Goal: Check status: Check status

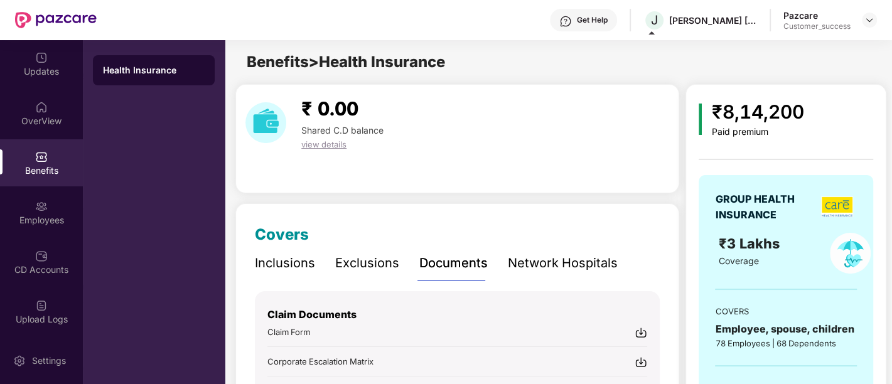
scroll to position [109, 0]
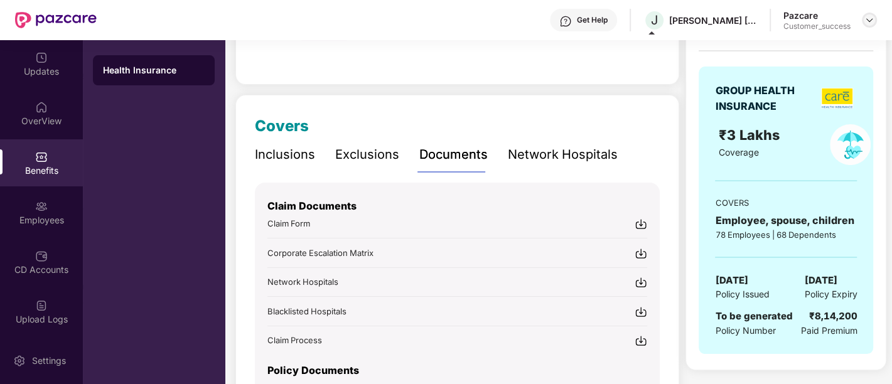
click at [864, 18] on img at bounding box center [869, 20] width 10 height 10
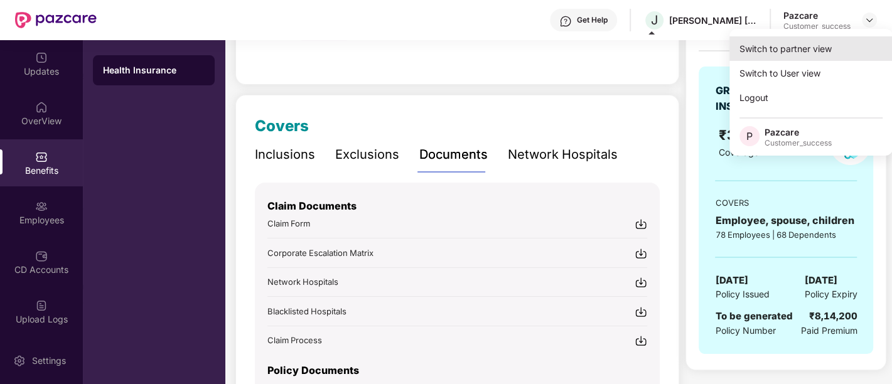
click at [836, 55] on div "Switch to partner view" at bounding box center [810, 48] width 163 height 24
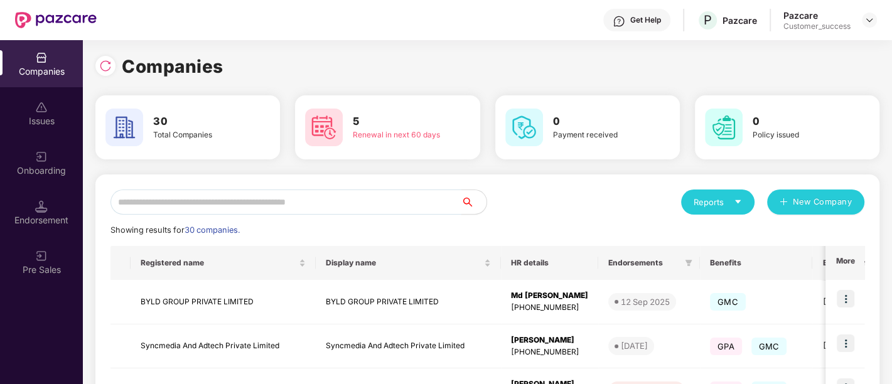
click at [426, 199] on input "text" at bounding box center [285, 202] width 351 height 25
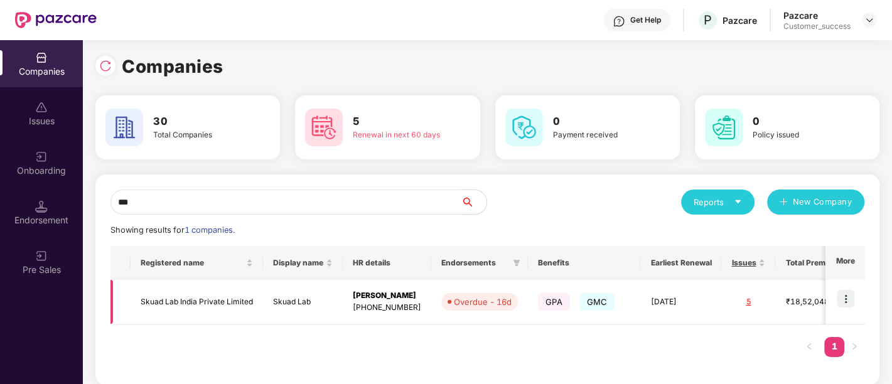
type input "***"
click at [846, 299] on img at bounding box center [846, 299] width 18 height 18
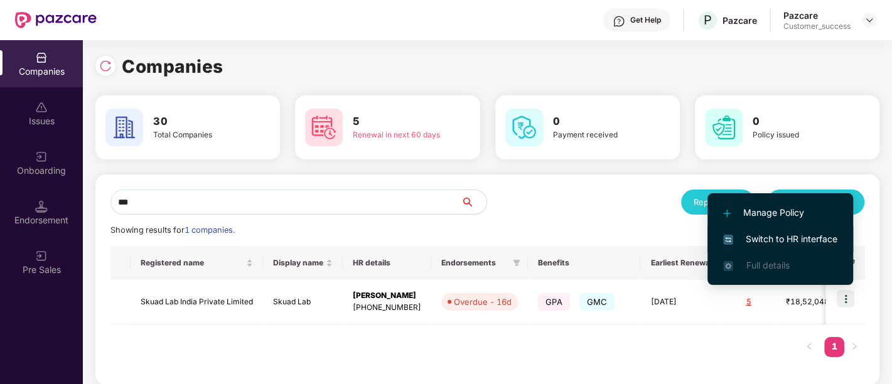
click at [750, 233] on span "Switch to HR interface" at bounding box center [780, 239] width 114 height 14
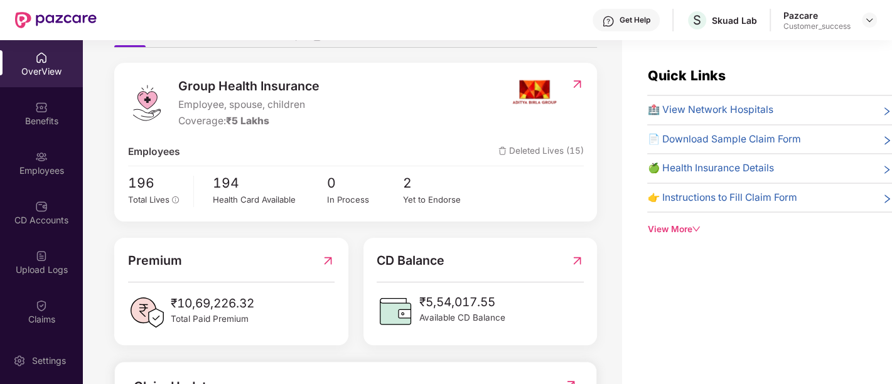
scroll to position [139, 0]
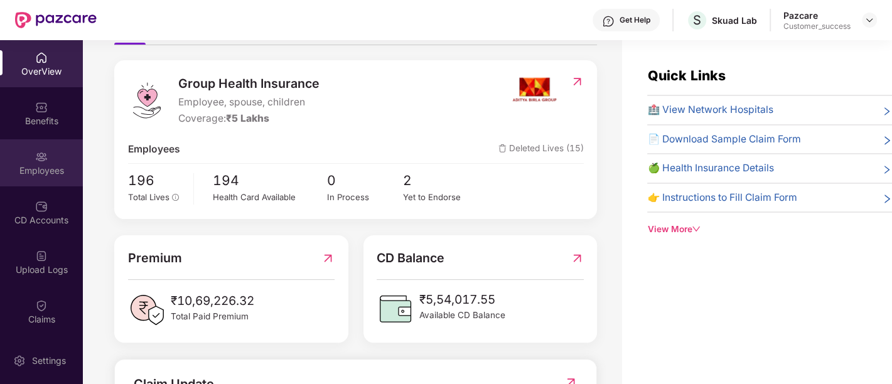
click at [50, 162] on div "Employees" at bounding box center [41, 162] width 83 height 47
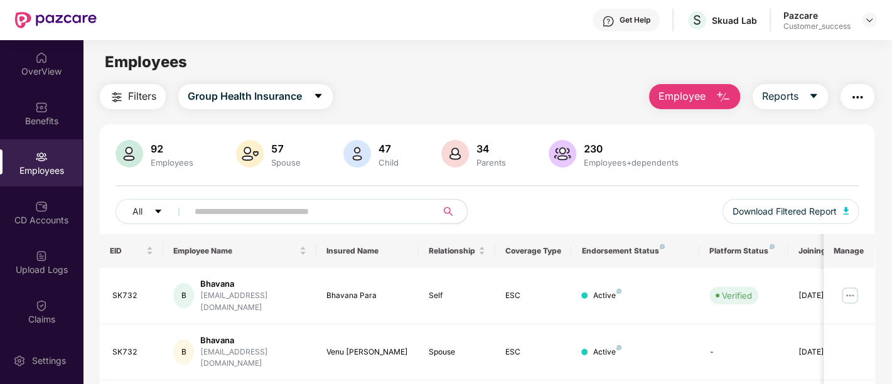
click at [247, 217] on input "text" at bounding box center [307, 211] width 225 height 19
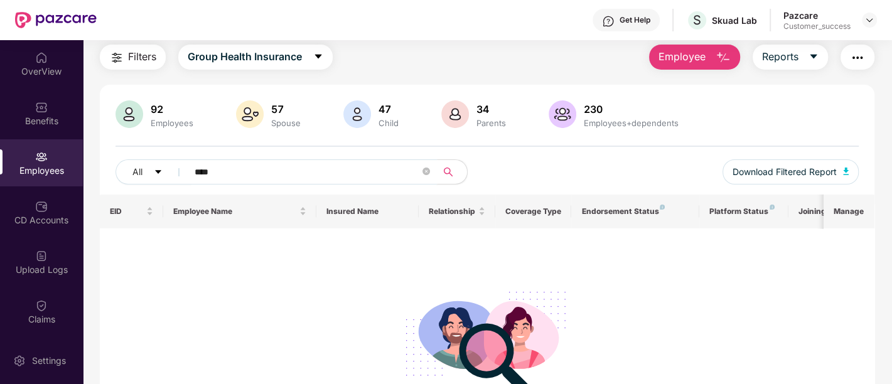
scroll to position [44, 0]
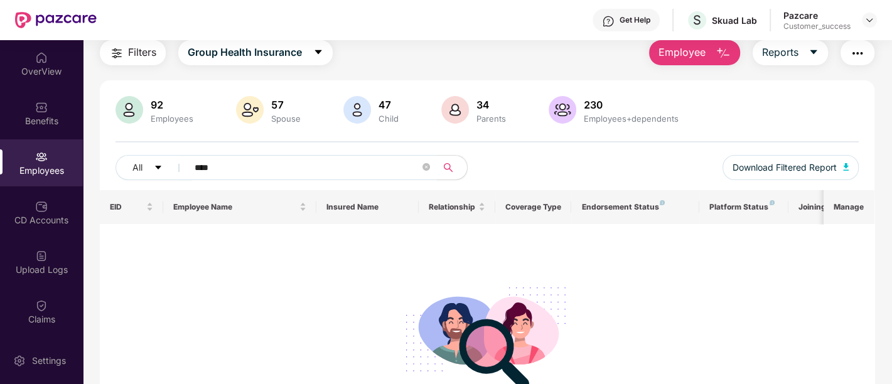
click at [193, 161] on span "****" at bounding box center [308, 167] width 257 height 25
click at [196, 163] on input "****" at bounding box center [307, 167] width 225 height 19
click at [299, 160] on input "******" at bounding box center [307, 167] width 225 height 19
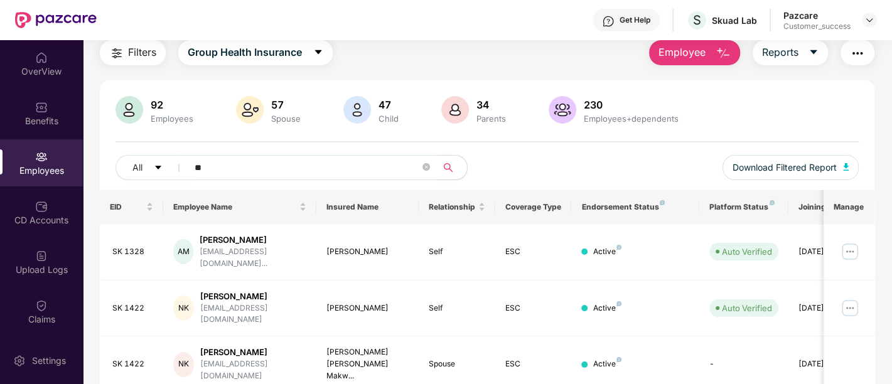
paste input "********"
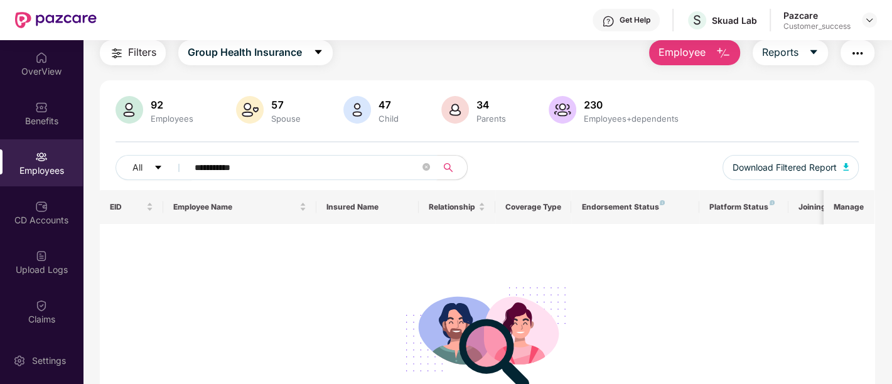
type input "**********"
click at [220, 173] on input "**********" at bounding box center [307, 167] width 225 height 19
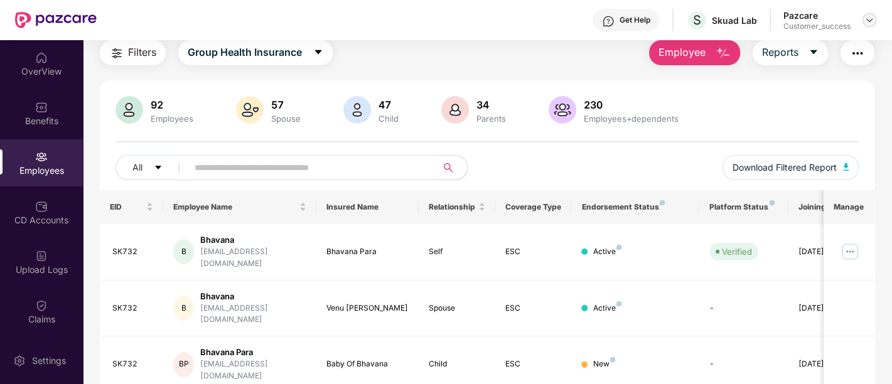
click at [869, 17] on img at bounding box center [869, 20] width 10 height 10
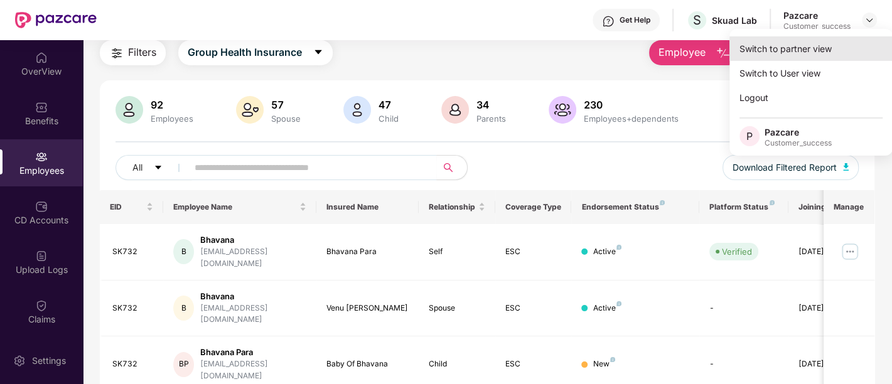
click at [810, 51] on div "Switch to partner view" at bounding box center [810, 48] width 163 height 24
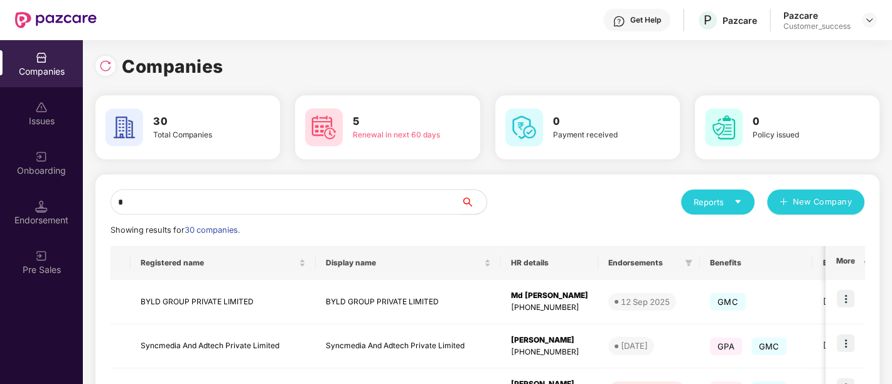
click at [328, 205] on input "*" at bounding box center [285, 202] width 351 height 25
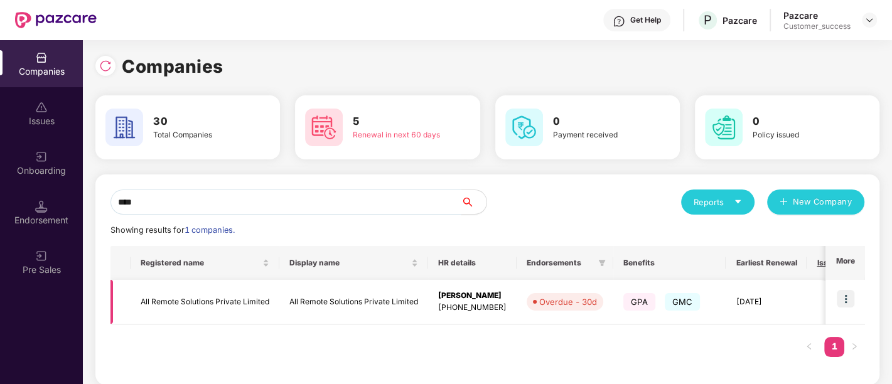
type input "***"
click at [851, 304] on img at bounding box center [846, 299] width 18 height 18
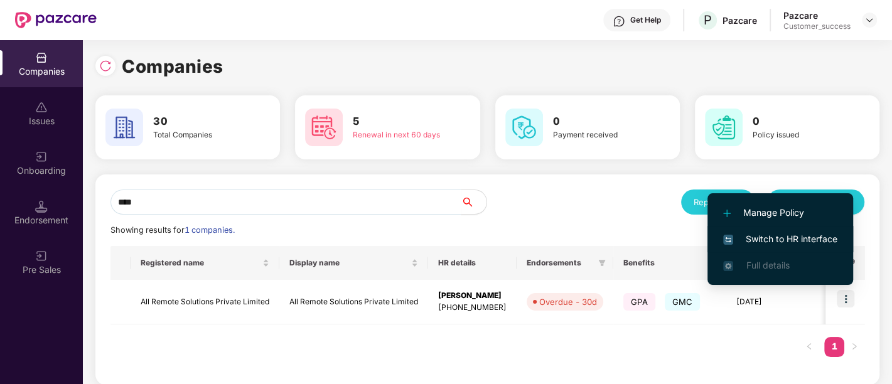
click at [786, 243] on span "Switch to HR interface" at bounding box center [780, 239] width 114 height 14
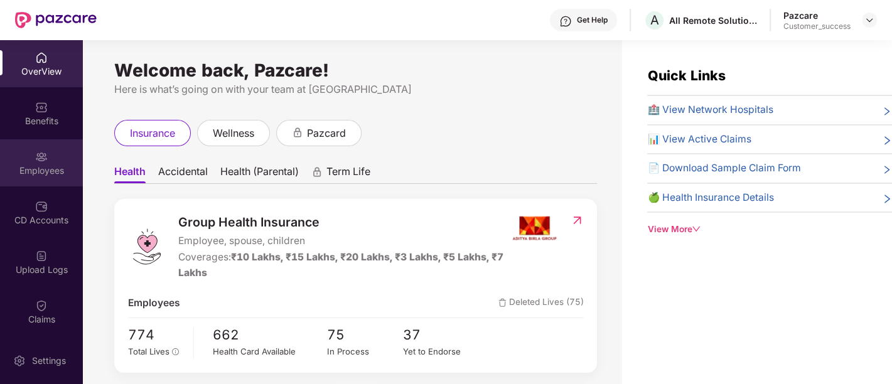
click at [46, 156] on div "Employees" at bounding box center [41, 162] width 83 height 47
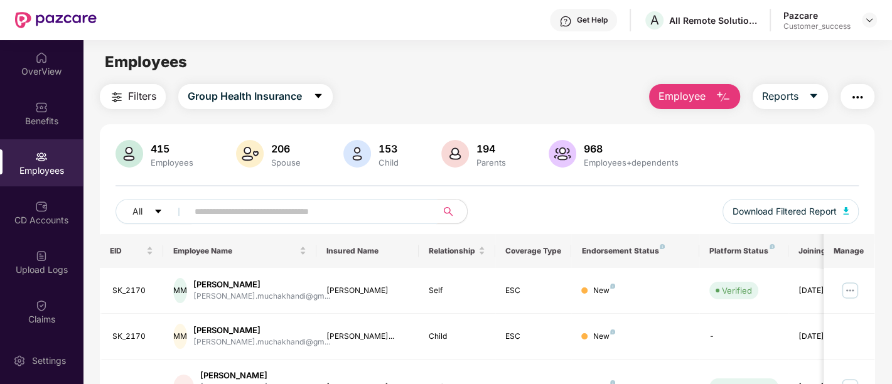
click at [255, 228] on div "All Download Filtered Report" at bounding box center [487, 216] width 743 height 35
click at [254, 213] on input "text" at bounding box center [307, 211] width 225 height 19
paste input "**********"
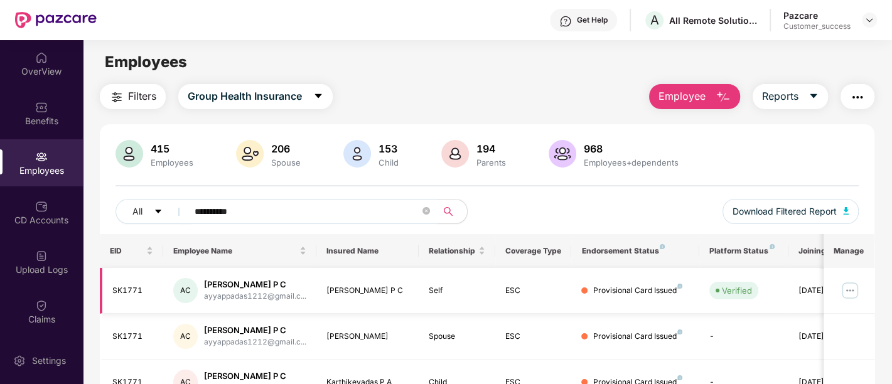
scroll to position [65, 0]
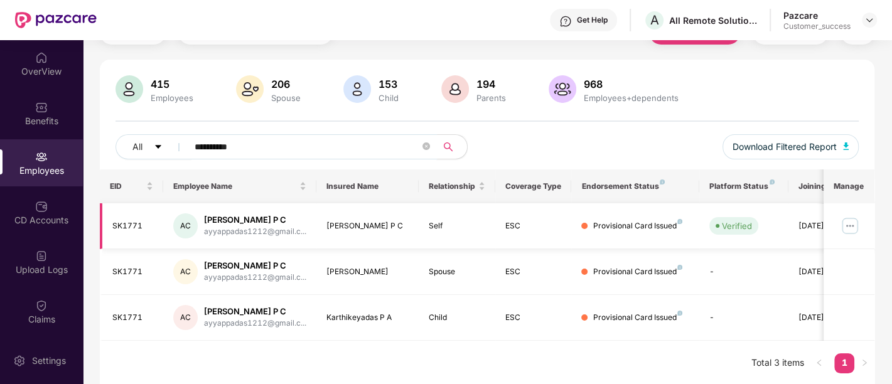
type input "**********"
click at [850, 229] on img at bounding box center [850, 226] width 20 height 20
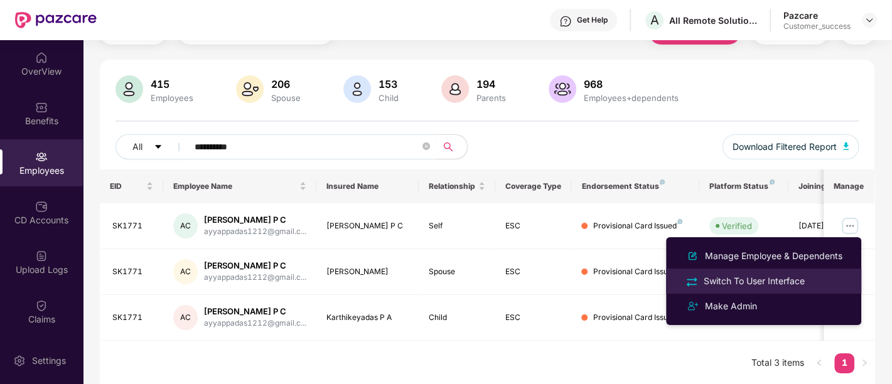
click at [738, 283] on div "Switch To User Interface" at bounding box center [754, 281] width 106 height 14
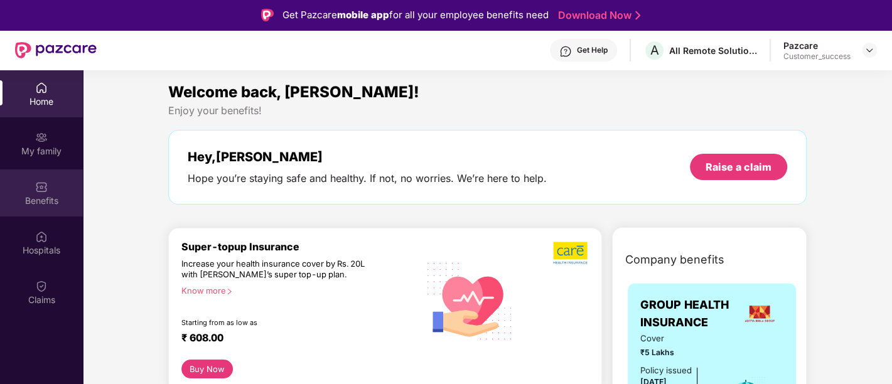
click at [25, 180] on div "Benefits" at bounding box center [41, 192] width 83 height 47
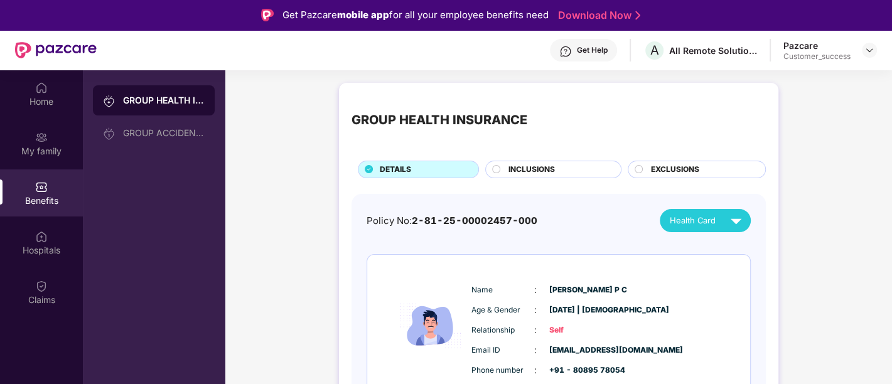
scroll to position [118, 0]
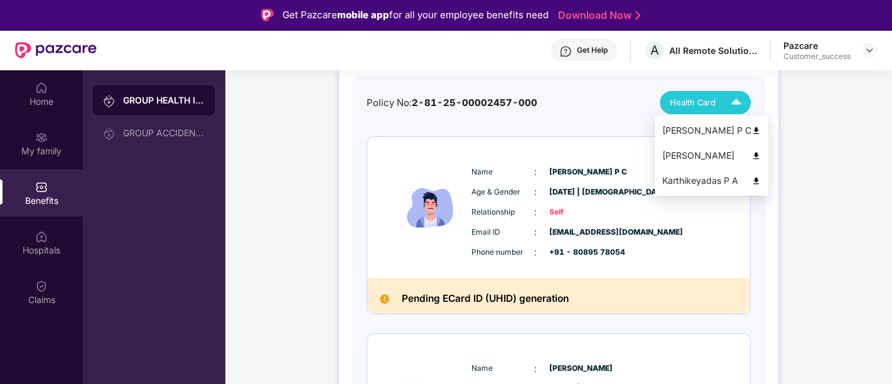
click at [709, 105] on span "Health Card" at bounding box center [693, 102] width 46 height 13
click at [751, 126] on img at bounding box center [755, 130] width 9 height 9
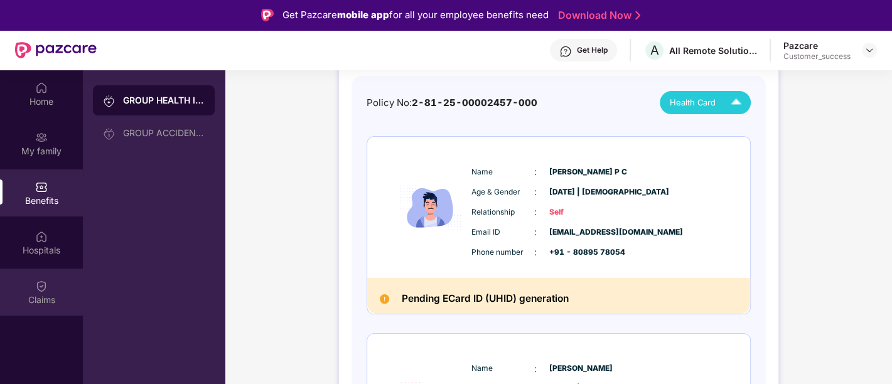
click at [50, 315] on div "Claims" at bounding box center [41, 292] width 83 height 47
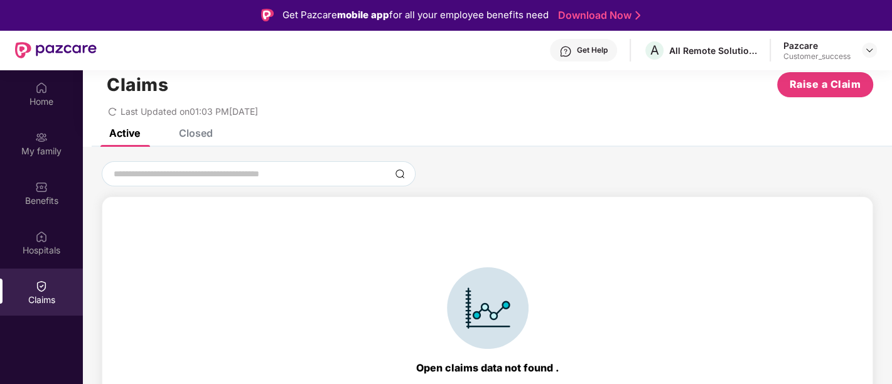
scroll to position [0, 0]
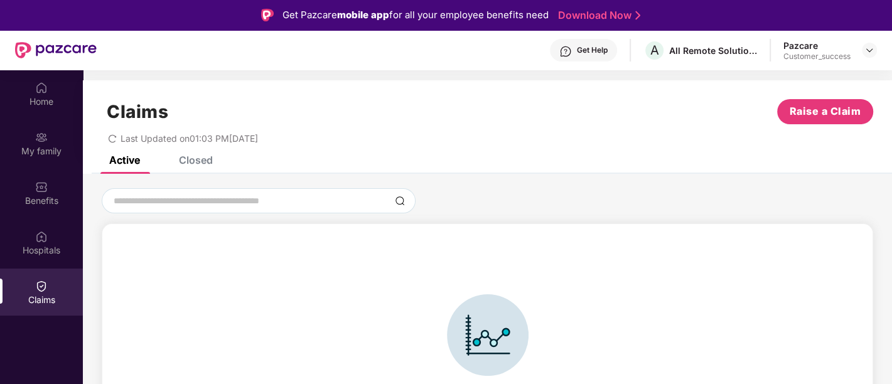
click at [198, 162] on div "Closed" at bounding box center [196, 160] width 34 height 13
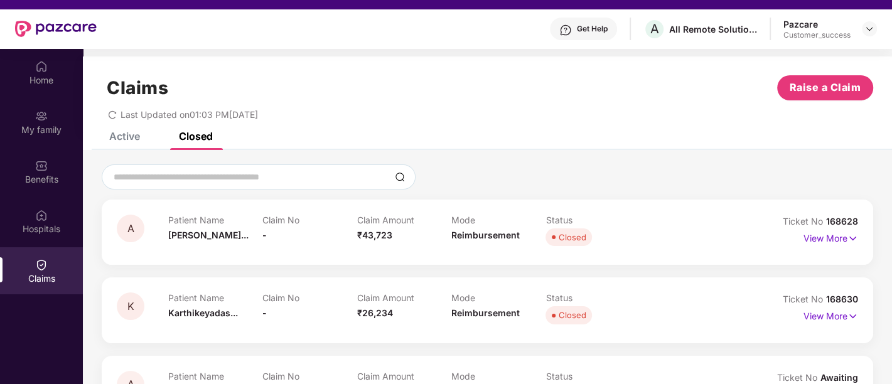
scroll to position [70, 0]
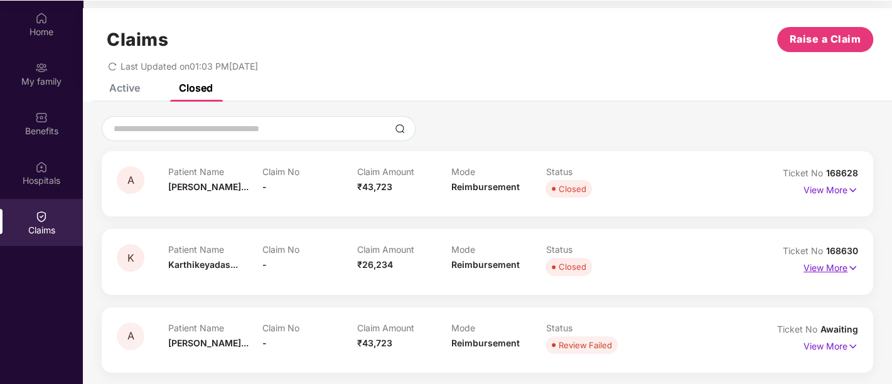
click at [848, 271] on img at bounding box center [852, 268] width 11 height 14
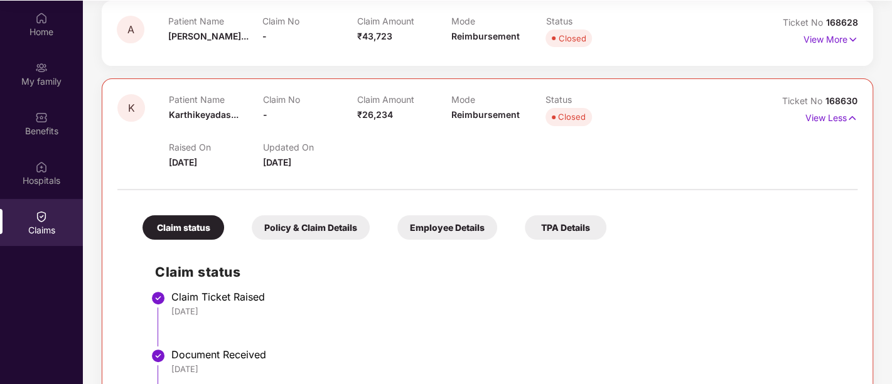
scroll to position [287, 0]
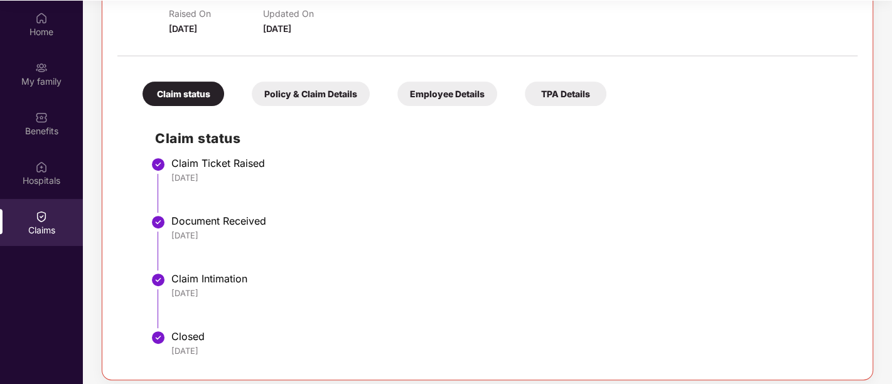
click at [306, 96] on div "Policy & Claim Details" at bounding box center [311, 94] width 118 height 24
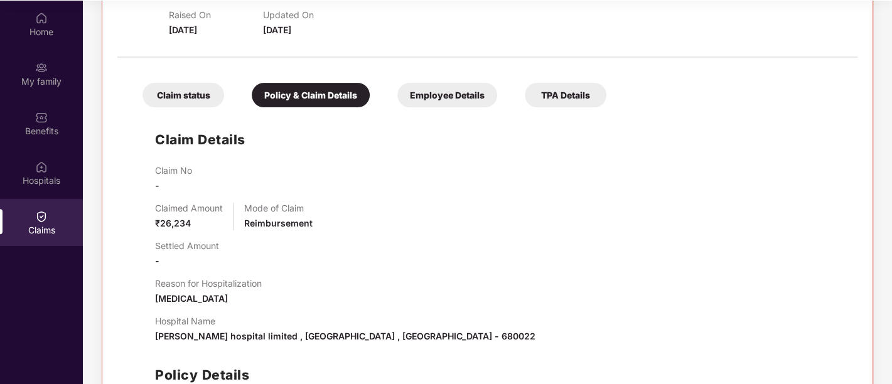
scroll to position [262, 0]
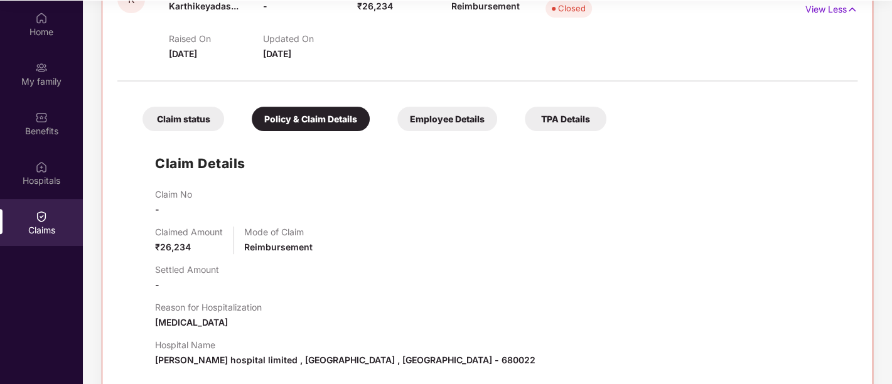
click at [429, 121] on div "Employee Details" at bounding box center [447, 119] width 100 height 24
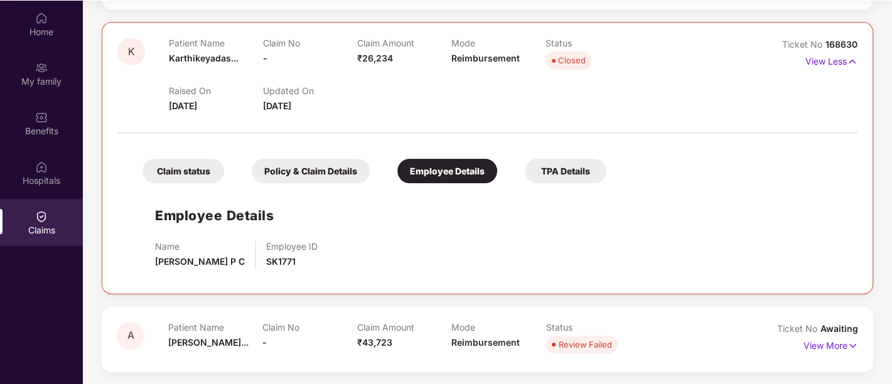
scroll to position [208, 0]
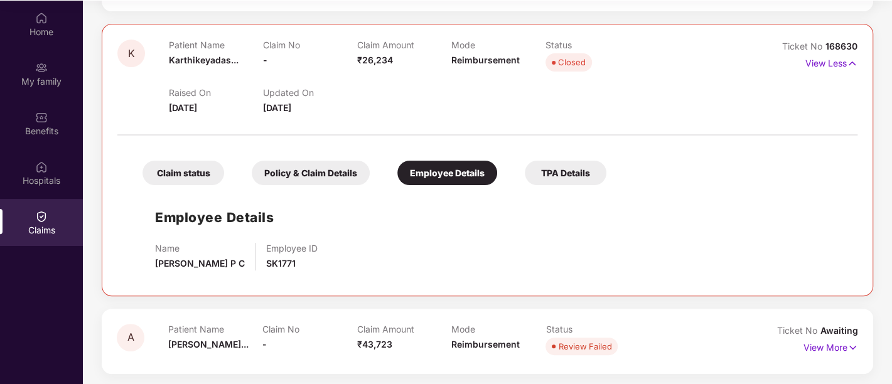
click at [566, 166] on div "TPA Details" at bounding box center [566, 173] width 82 height 24
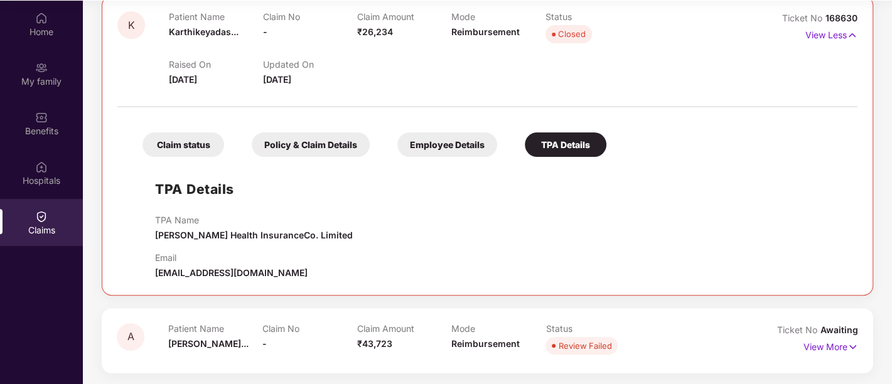
click at [446, 149] on div "Employee Details" at bounding box center [447, 144] width 100 height 24
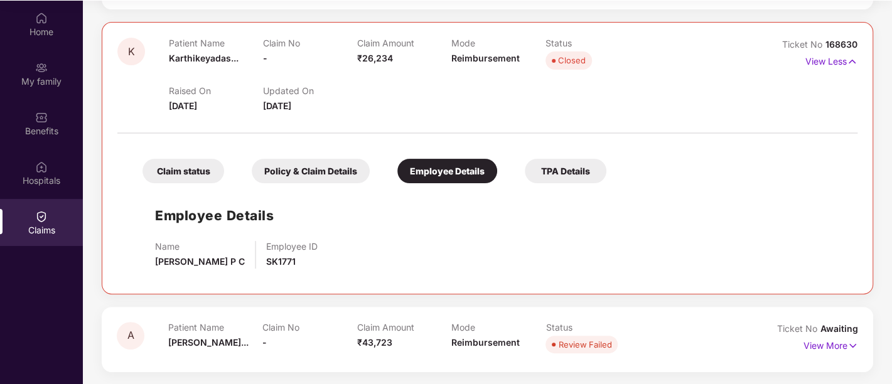
scroll to position [208, 0]
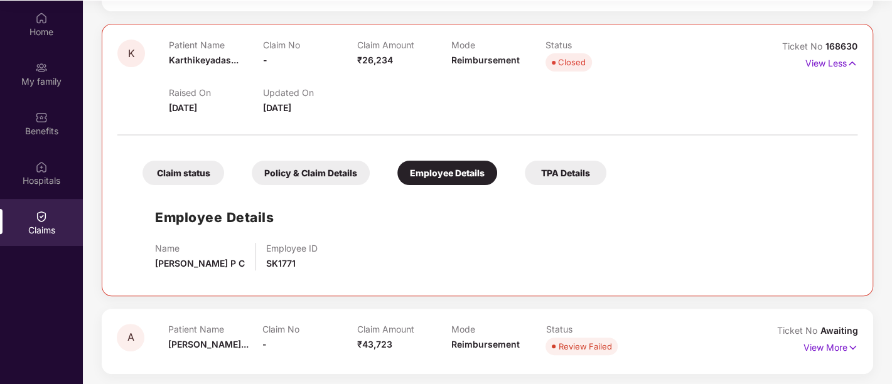
click at [567, 171] on div "TPA Details" at bounding box center [566, 173] width 82 height 24
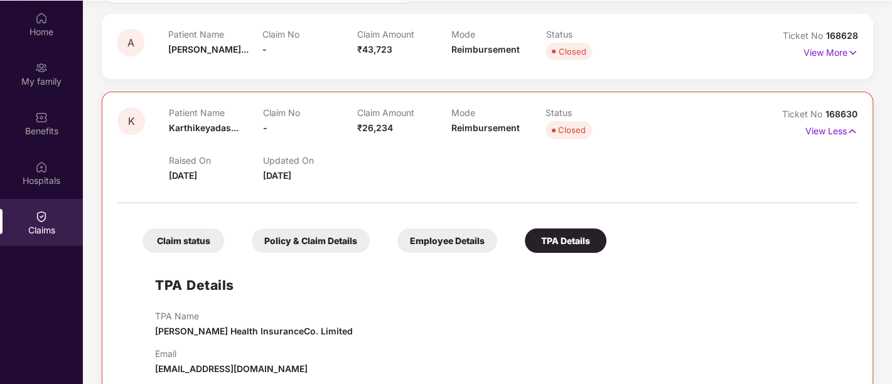
scroll to position [139, 0]
click at [847, 128] on img at bounding box center [852, 132] width 11 height 14
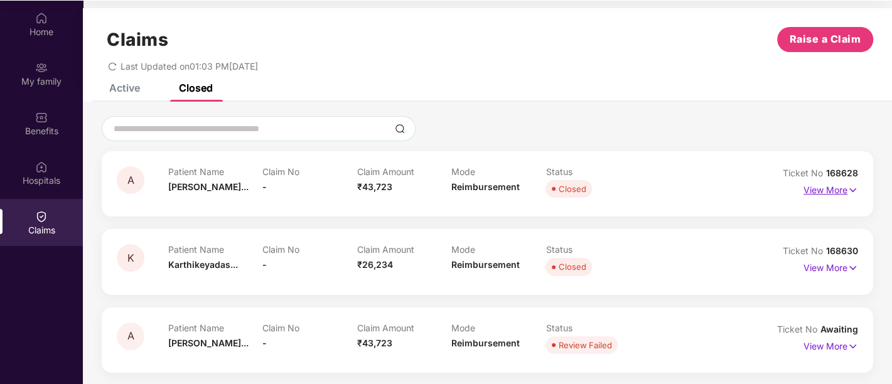
click at [857, 185] on img at bounding box center [852, 190] width 11 height 14
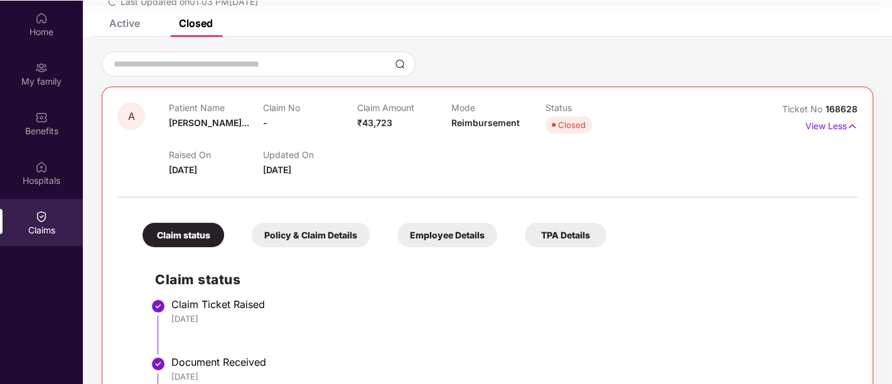
scroll to position [67, 0]
click at [844, 131] on p "View Less" at bounding box center [831, 125] width 52 height 17
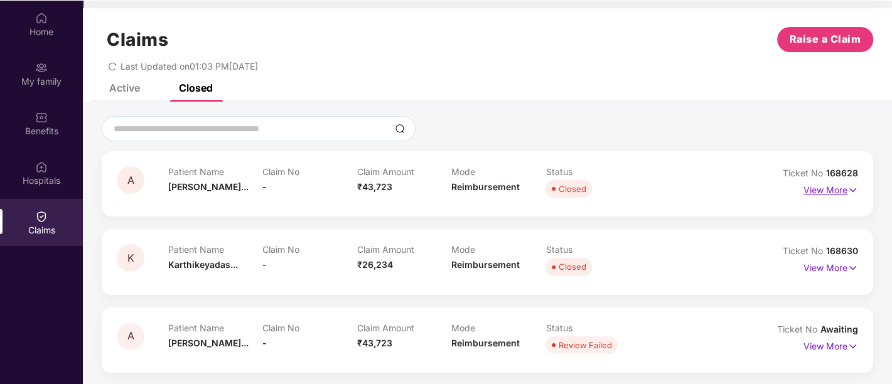
click at [812, 187] on p "View More" at bounding box center [830, 188] width 55 height 17
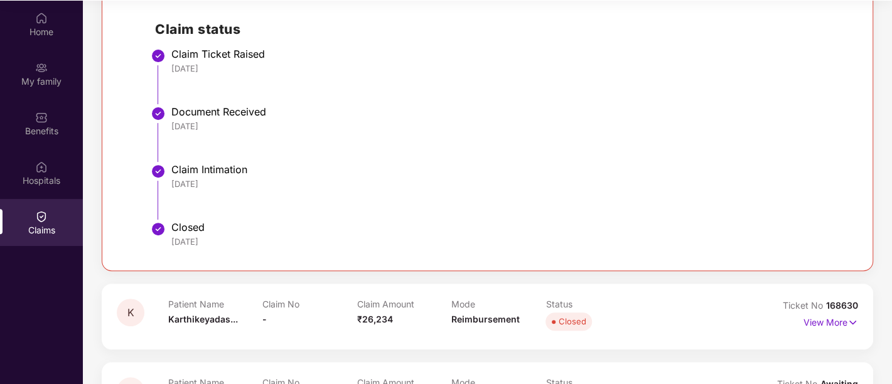
scroll to position [218, 0]
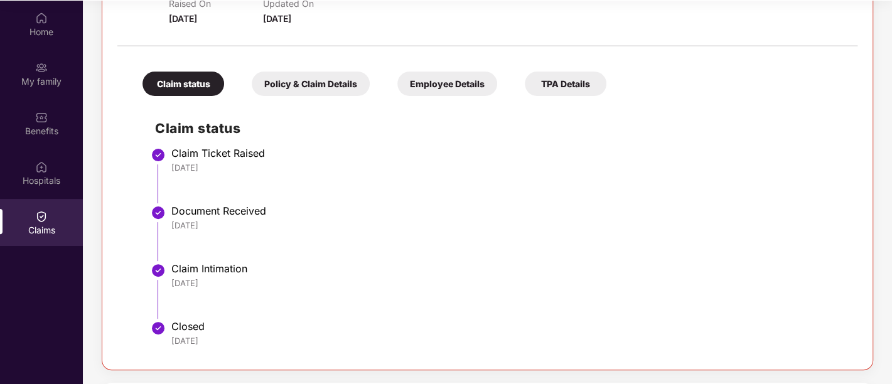
click at [323, 82] on div "Policy & Claim Details" at bounding box center [311, 84] width 118 height 24
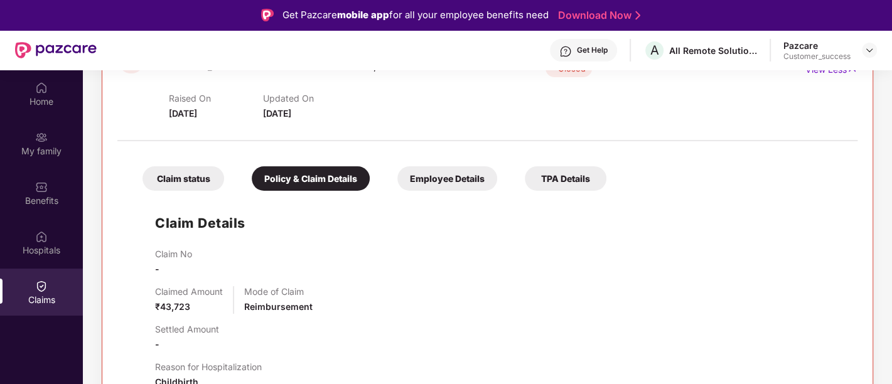
scroll to position [190, 0]
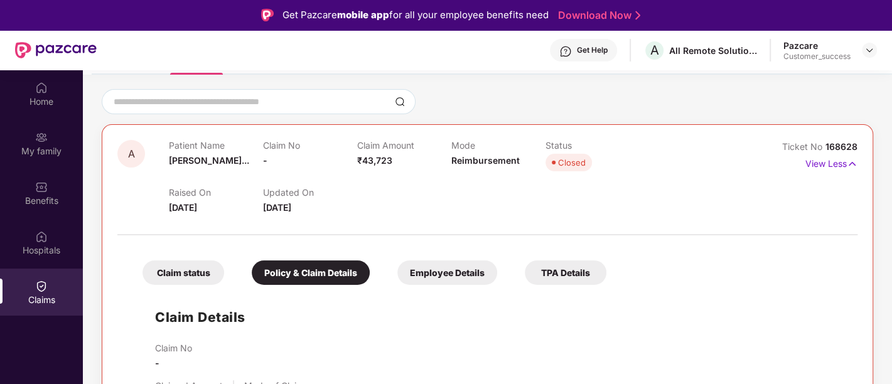
click at [451, 267] on div "Employee Details" at bounding box center [447, 273] width 100 height 24
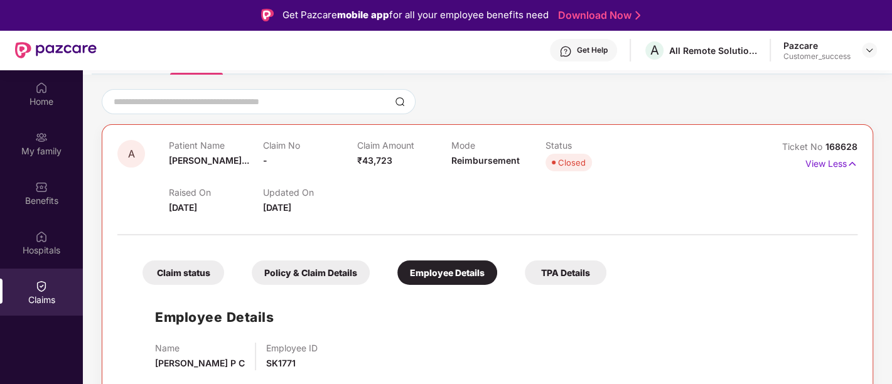
scroll to position [208, 0]
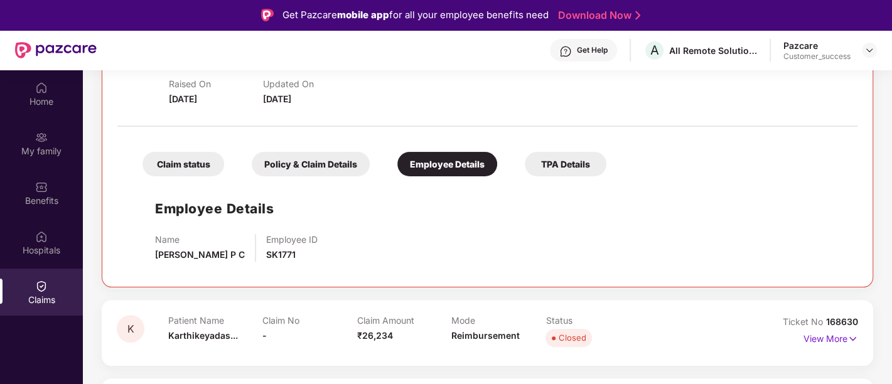
click at [544, 166] on div "TPA Details" at bounding box center [566, 164] width 82 height 24
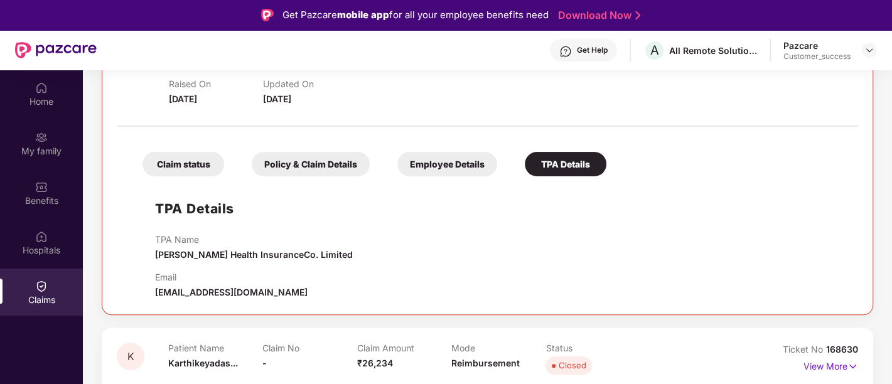
click at [186, 164] on div "Claim status" at bounding box center [183, 164] width 82 height 24
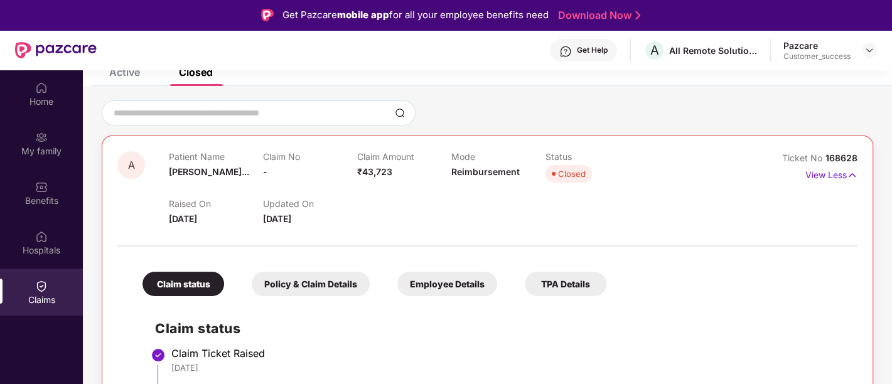
scroll to position [81, 0]
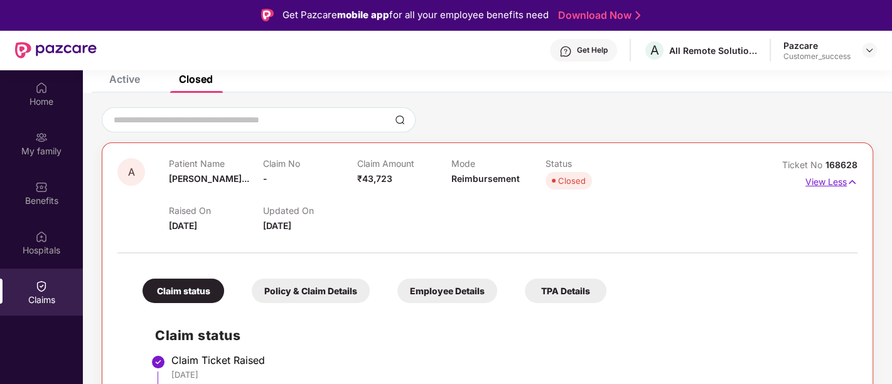
click at [848, 182] on img at bounding box center [852, 182] width 11 height 14
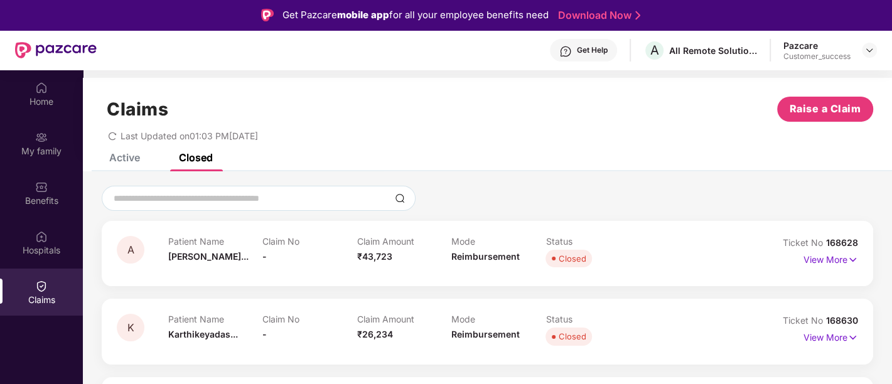
scroll to position [70, 0]
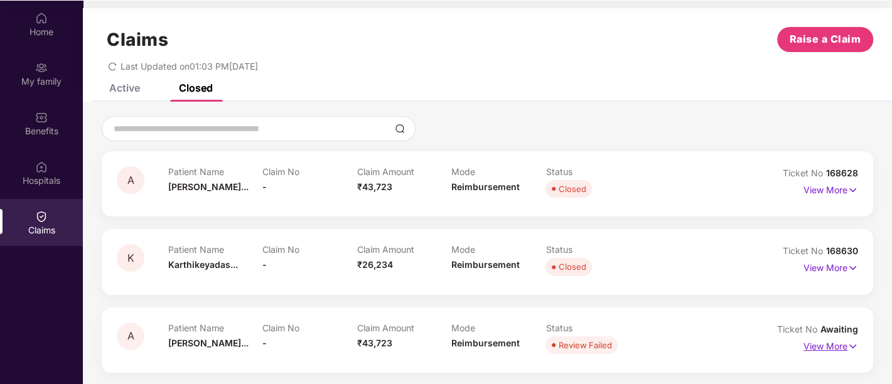
click at [824, 345] on p "View More" at bounding box center [830, 344] width 55 height 17
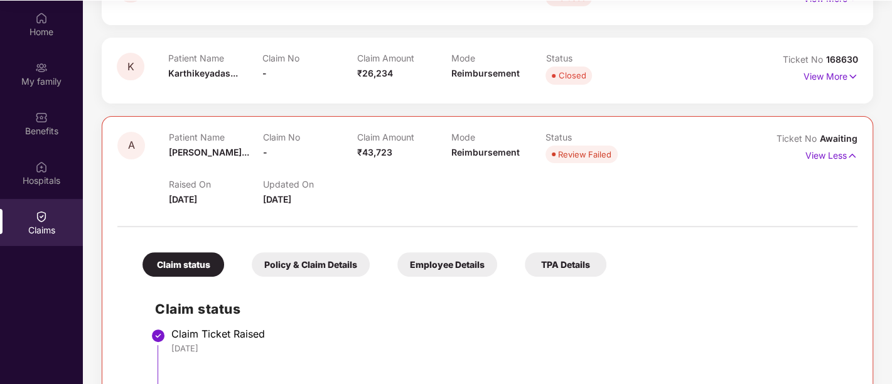
scroll to position [256, 0]
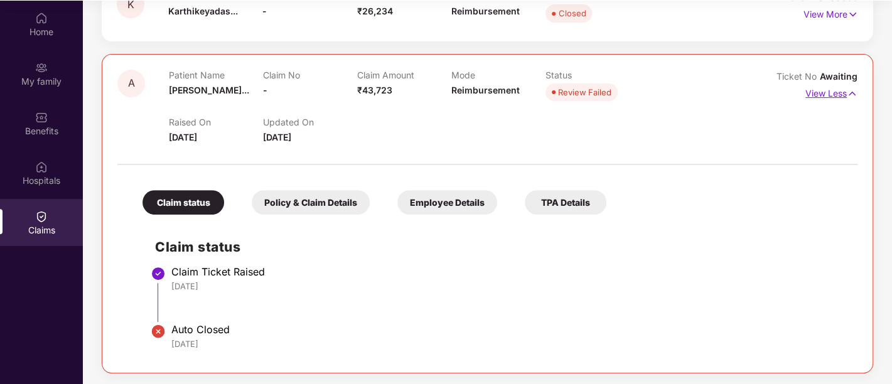
click at [819, 87] on p "View Less" at bounding box center [831, 91] width 52 height 17
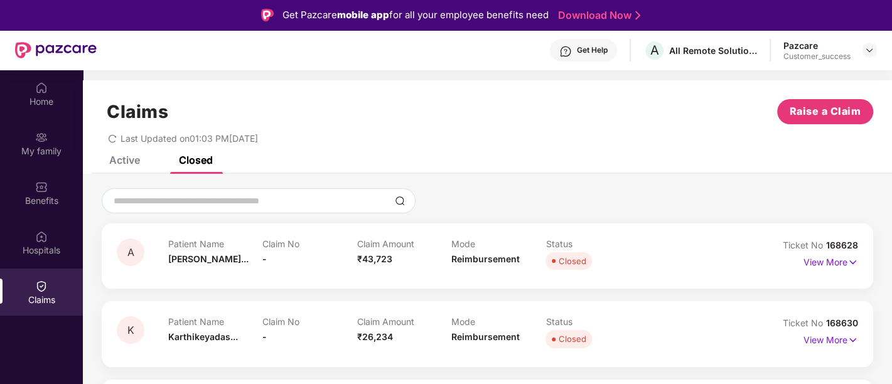
scroll to position [3, 0]
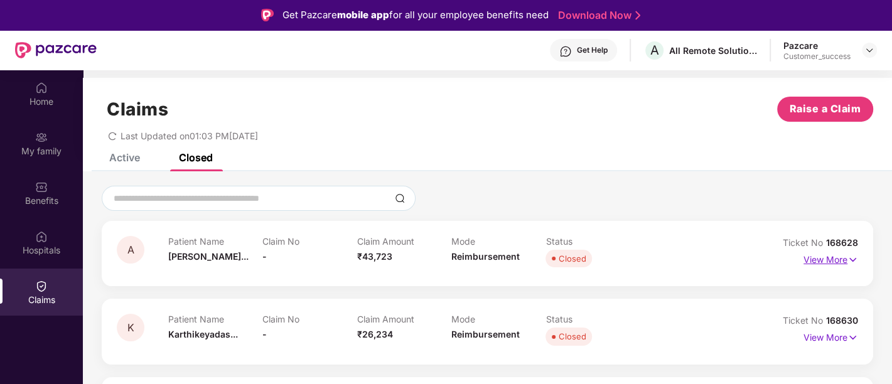
click at [821, 256] on p "View More" at bounding box center [830, 258] width 55 height 17
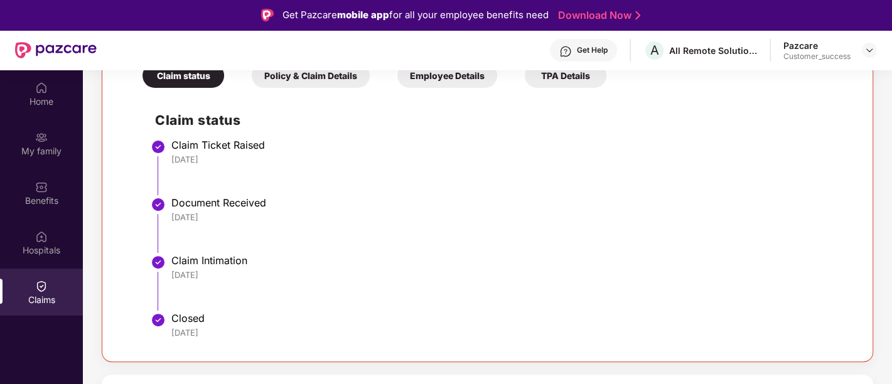
scroll to position [271, 0]
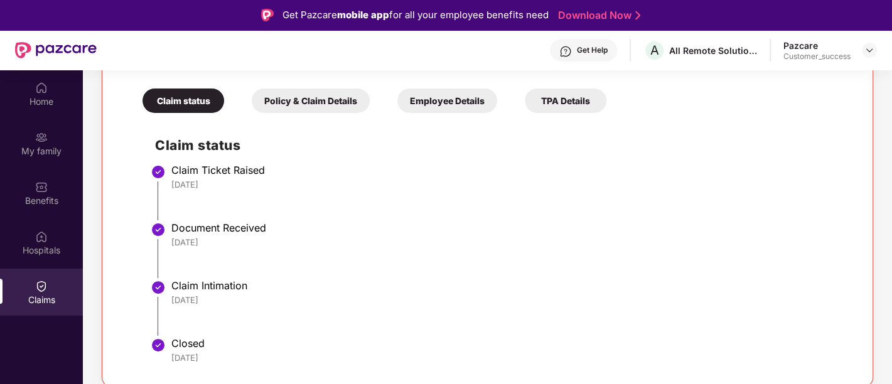
click at [332, 104] on div "Policy & Claim Details" at bounding box center [311, 101] width 118 height 24
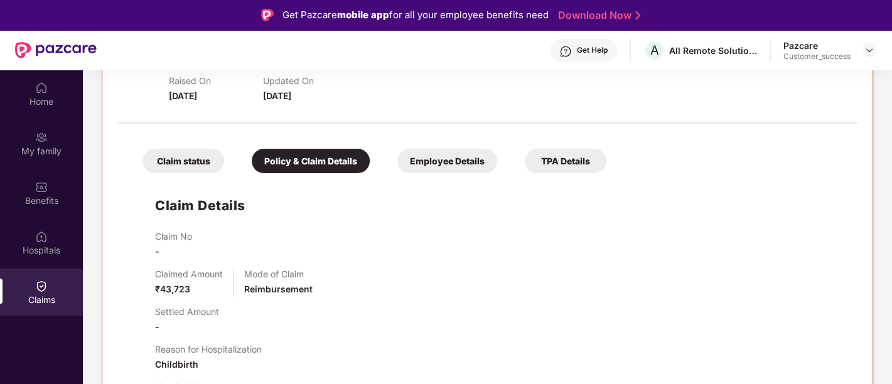
scroll to position [0, 0]
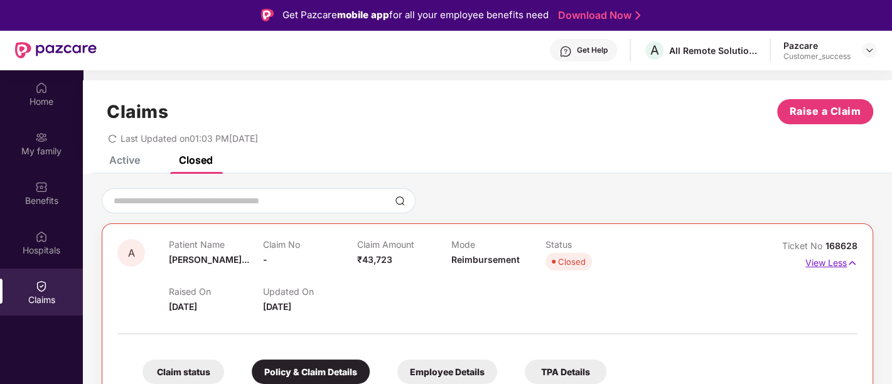
click at [825, 259] on p "View Less" at bounding box center [831, 261] width 52 height 17
